Goal: Use online tool/utility: Utilize a website feature to perform a specific function

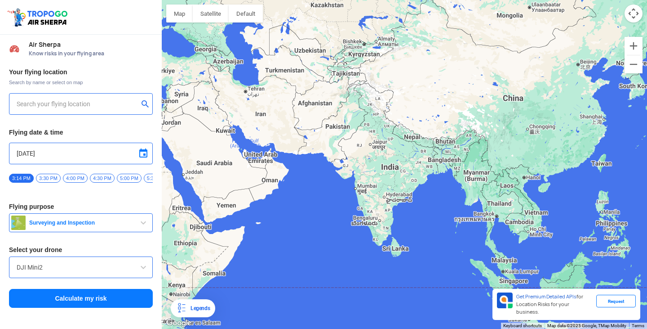
type input "[STREET_ADDRESS]"
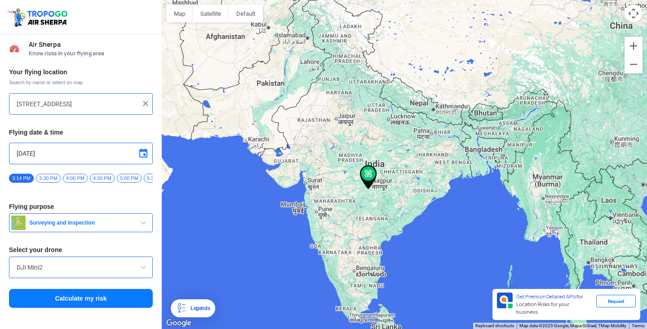
click at [145, 104] on img at bounding box center [145, 103] width 9 height 9
click at [64, 104] on input "text" at bounding box center [78, 103] width 122 height 11
type input "[STREET_ADDRESS]"
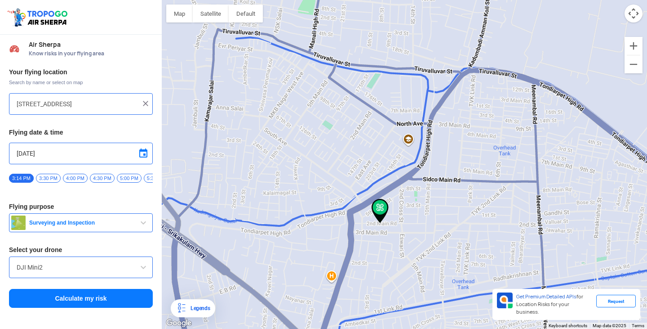
click at [380, 208] on img at bounding box center [380, 211] width 17 height 24
click at [79, 272] on input "DJI Mini2" at bounding box center [81, 267] width 129 height 11
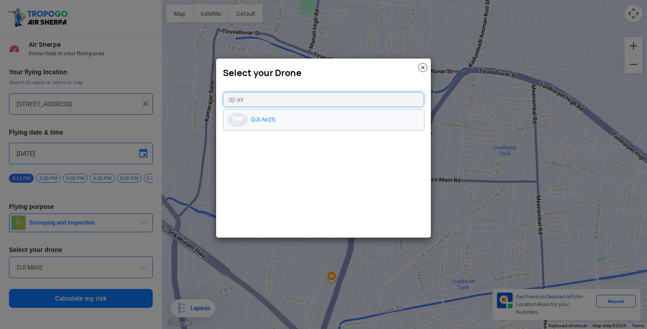
type input "dji air"
click at [267, 115] on li "DJI Air2S" at bounding box center [323, 120] width 201 height 20
type input "DJI Air2S"
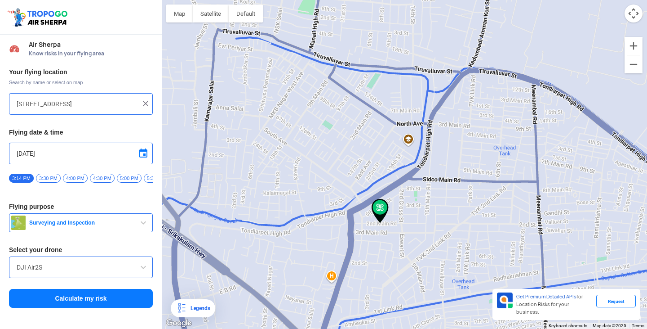
click at [89, 298] on button "Calculate my risk" at bounding box center [81, 298] width 144 height 19
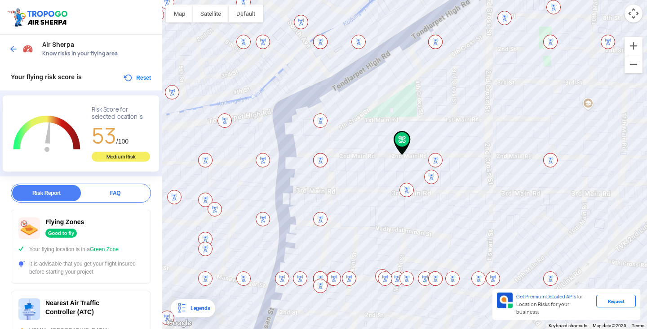
drag, startPoint x: 455, startPoint y: 183, endPoint x: 424, endPoint y: 140, distance: 52.3
click at [424, 140] on div at bounding box center [405, 164] width 486 height 329
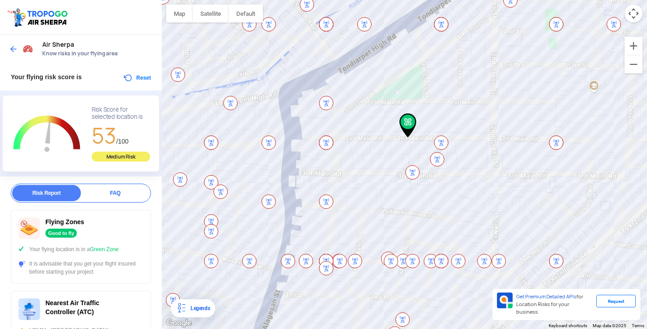
drag, startPoint x: 412, startPoint y: 135, endPoint x: 390, endPoint y: 153, distance: 28.4
click at [390, 153] on div at bounding box center [405, 164] width 486 height 329
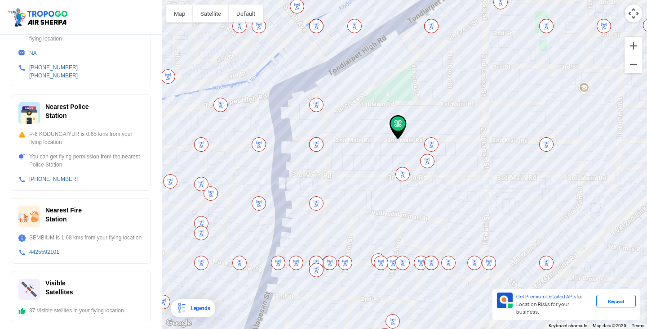
scroll to position [308, 0]
